Goal: Information Seeking & Learning: Learn about a topic

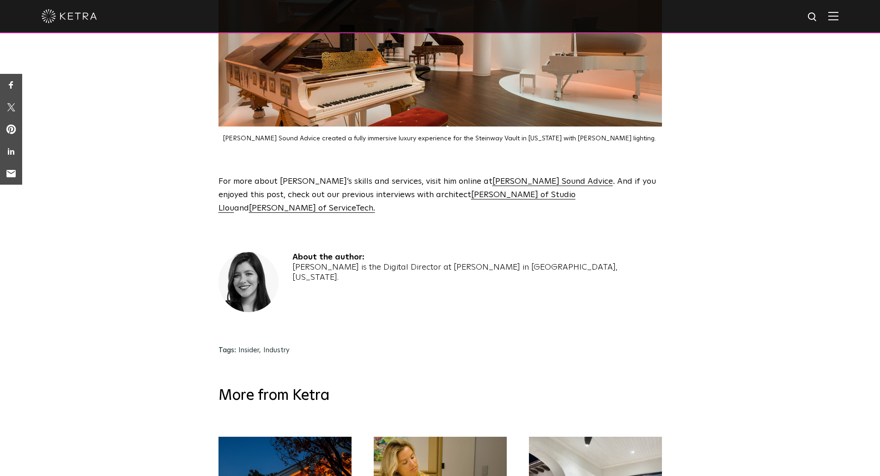
scroll to position [1967, 0]
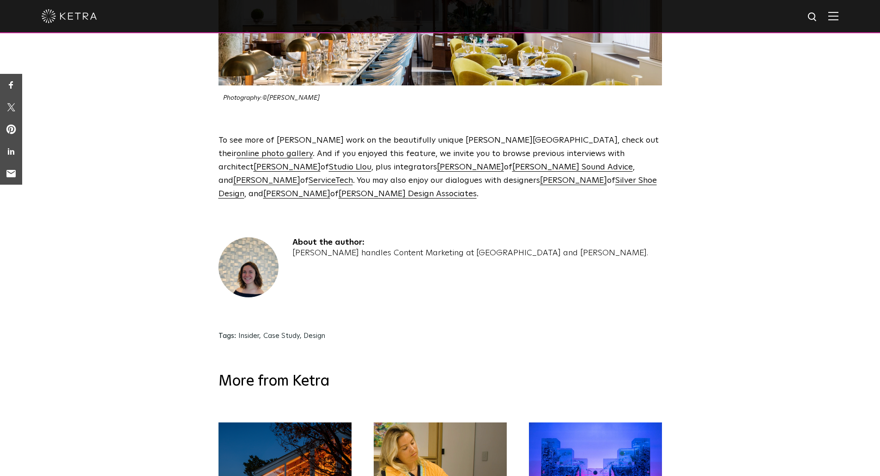
scroll to position [2243, 0]
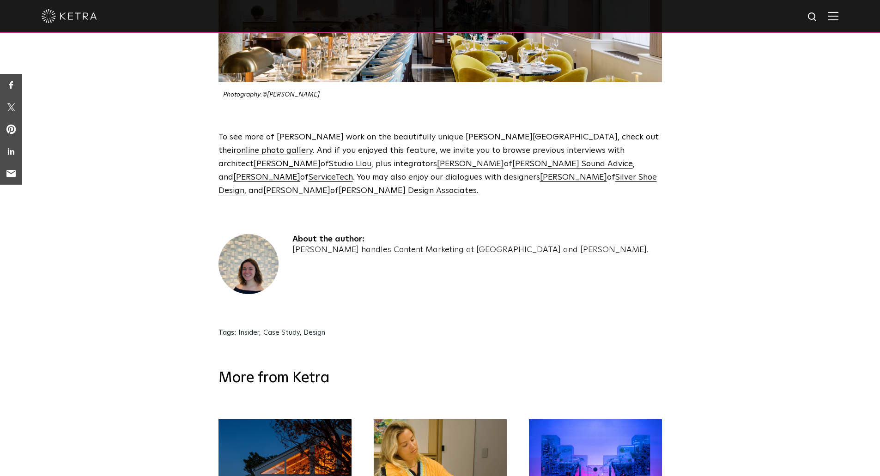
drag, startPoint x: 882, startPoint y: 48, endPoint x: 890, endPoint y: 371, distance: 323.0
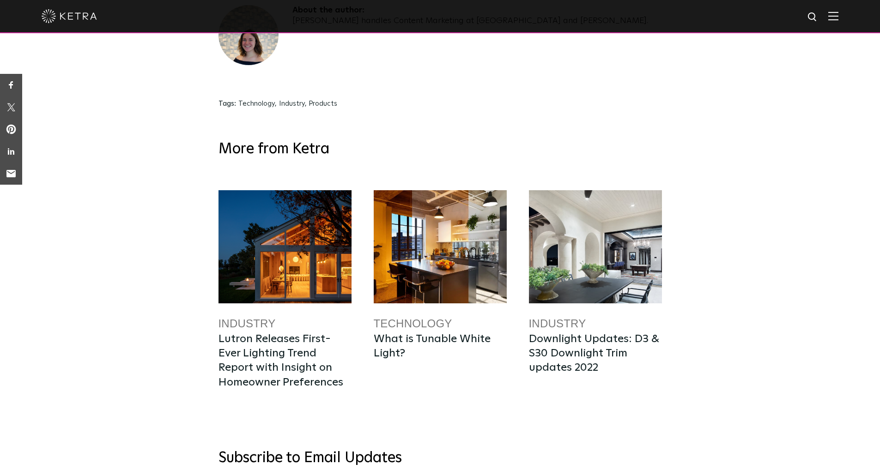
scroll to position [2496, 0]
